Goal: Check status: Check status

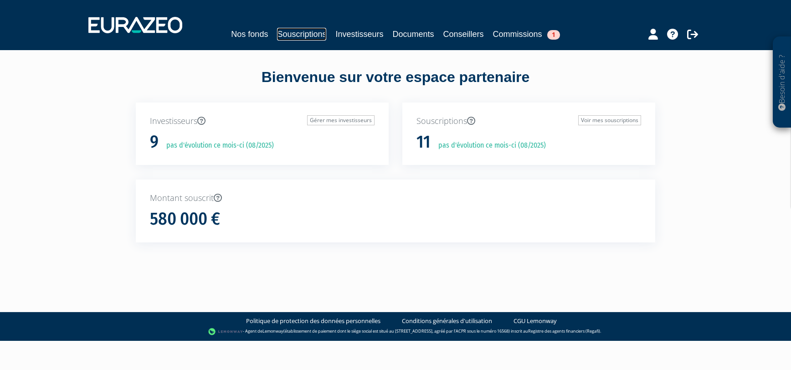
click at [301, 33] on link "Souscriptions" at bounding box center [301, 34] width 49 height 13
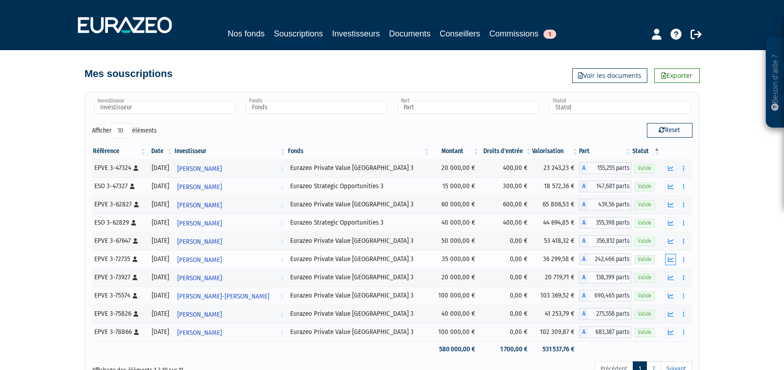
click at [672, 259] on icon "button" at bounding box center [671, 259] width 6 height 6
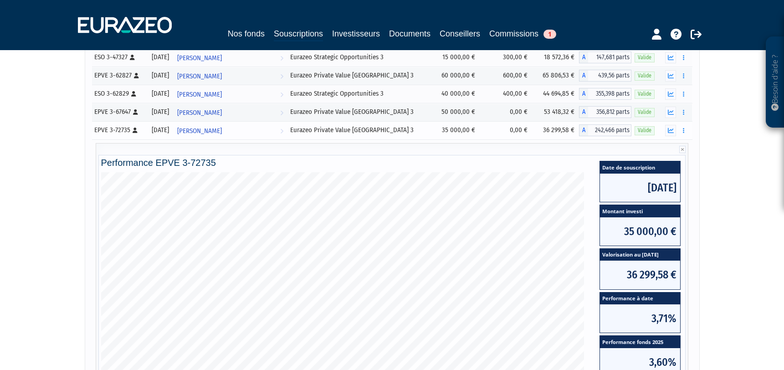
scroll to position [185, 0]
